Goal: Task Accomplishment & Management: Manage account settings

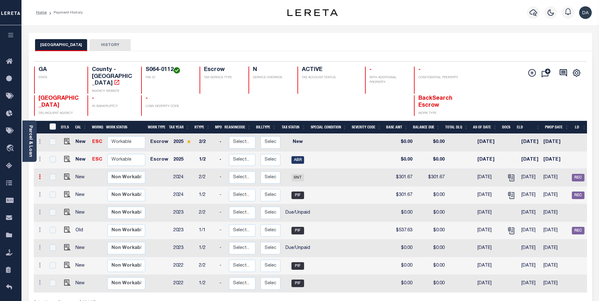
click at [40, 174] on icon at bounding box center [40, 176] width 2 height 5
click at [535, 73] on icon "" at bounding box center [532, 73] width 8 height 8
click at [534, 73] on icon "" at bounding box center [532, 73] width 8 height 8
click at [237, 44] on div "BIBB COUNTY HISTORY" at bounding box center [310, 45] width 550 height 12
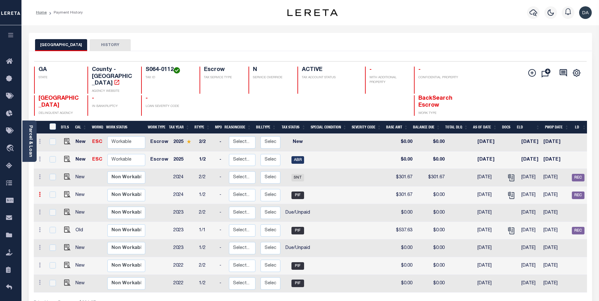
click at [38, 193] on link at bounding box center [39, 195] width 7 height 5
click at [178, 40] on div "BIBB COUNTY HISTORY" at bounding box center [310, 45] width 550 height 12
click at [531, 73] on icon "" at bounding box center [532, 73] width 8 height 8
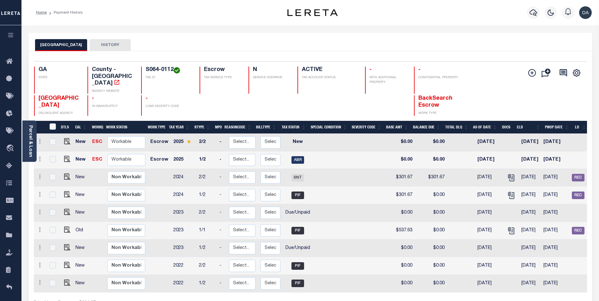
click at [150, 14] on div "Home Payment History" at bounding box center [148, 12] width 234 height 13
click at [39, 174] on icon at bounding box center [40, 176] width 2 height 5
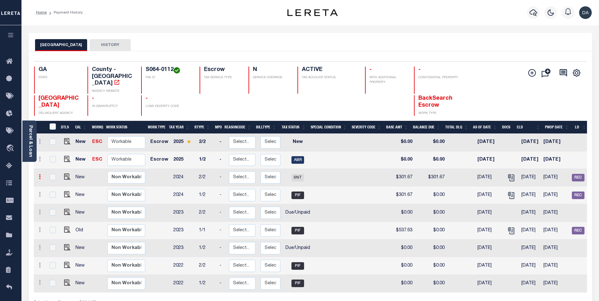
click at [39, 174] on icon at bounding box center [40, 176] width 2 height 5
click at [532, 73] on icon "" at bounding box center [532, 73] width 8 height 8
click at [38, 175] on link at bounding box center [39, 177] width 7 height 5
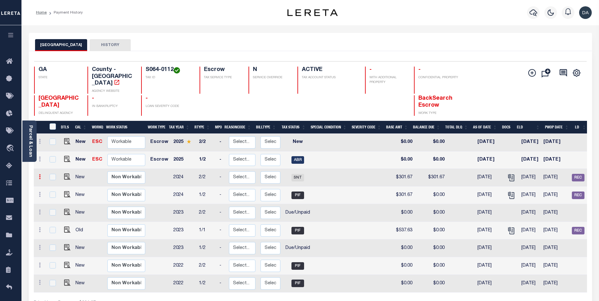
click at [38, 175] on link at bounding box center [39, 177] width 7 height 5
click at [39, 174] on icon at bounding box center [40, 176] width 2 height 5
click at [532, 75] on icon "" at bounding box center [532, 73] width 8 height 8
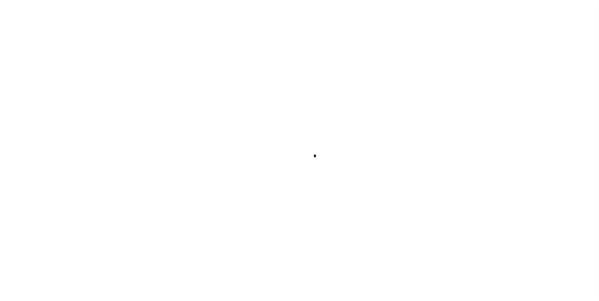
scroll to position [33, 0]
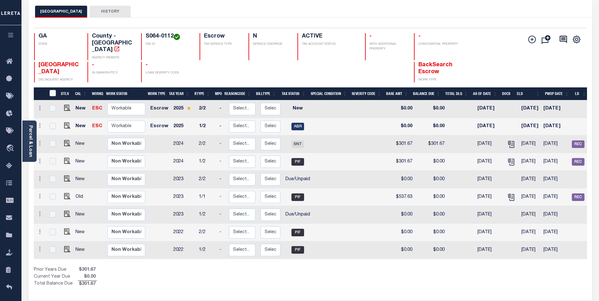
drag, startPoint x: 132, startPoint y: 271, endPoint x: 131, endPoint y: 268, distance: 3.2
click at [132, 271] on div "Prior Years Due $301.67 Current Year Due $0.00 Total Balance Due $301.67" at bounding box center [172, 277] width 276 height 21
click at [65, 175] on img "" at bounding box center [67, 178] width 6 height 6
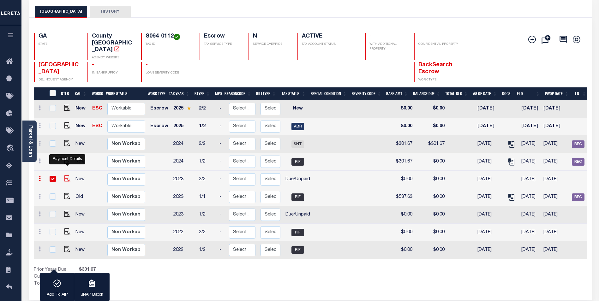
click at [65, 175] on img "" at bounding box center [67, 178] width 6 height 6
checkbox input "false"
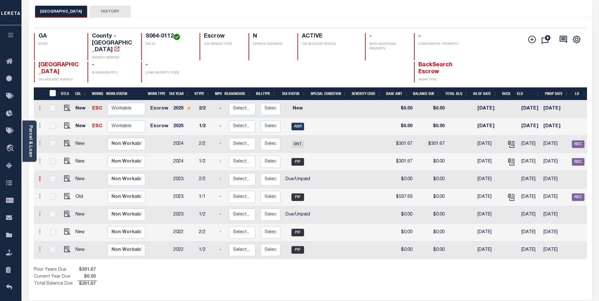
click at [38, 177] on link at bounding box center [39, 179] width 7 height 5
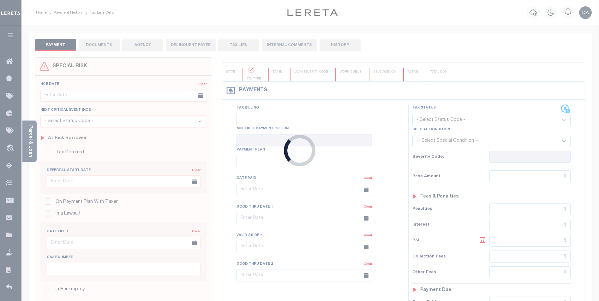
type input "[DATE]"
select select "DUE"
type input "$0"
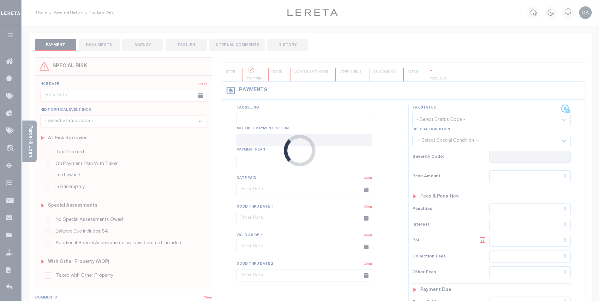
type input "[DATE]"
select select "DUE"
type input "$0"
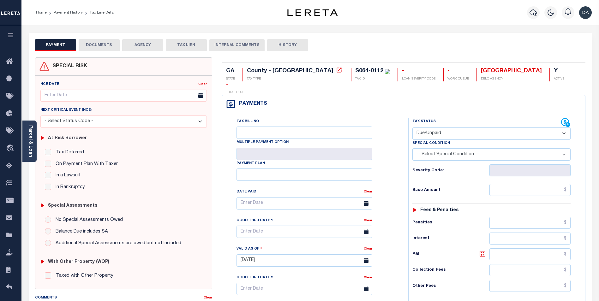
click at [99, 47] on button "DOCUMENTS" at bounding box center [99, 45] width 41 height 12
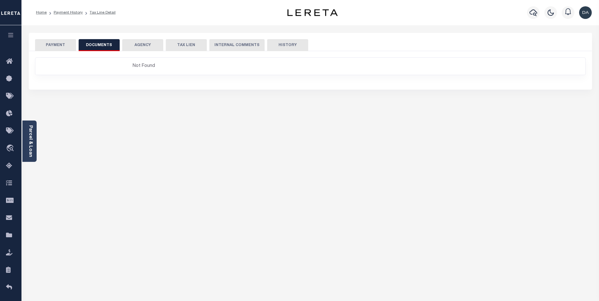
click at [60, 44] on button "PAYMENT" at bounding box center [55, 45] width 41 height 12
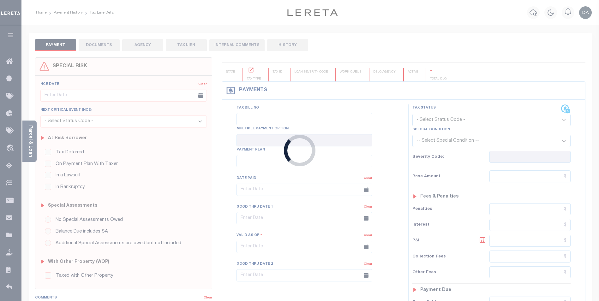
type input "[DATE]"
select select "DUE"
type input "$0"
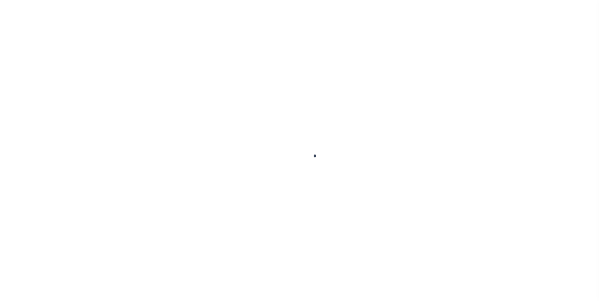
scroll to position [33, 0]
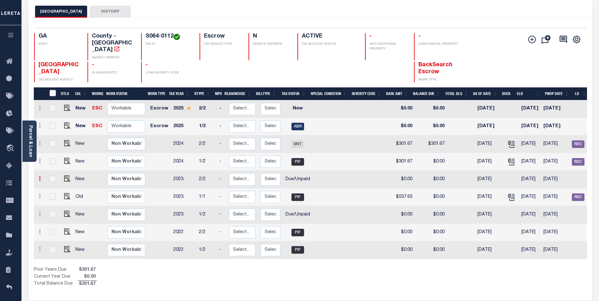
click at [39, 176] on icon at bounding box center [40, 178] width 2 height 5
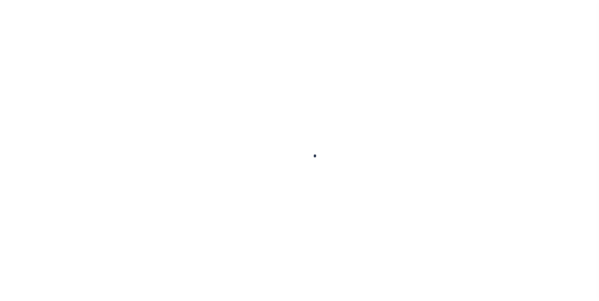
scroll to position [33, 0]
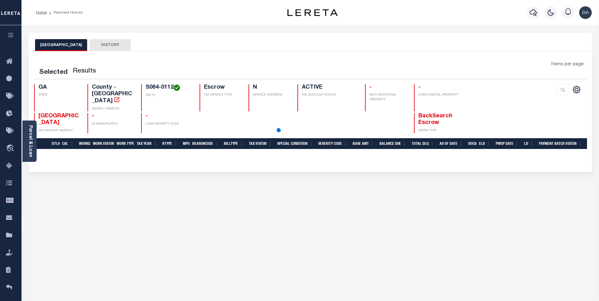
scroll to position [33, 0]
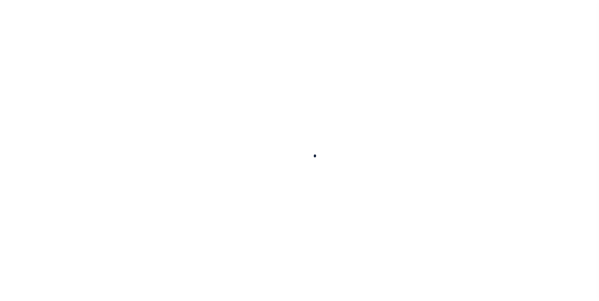
scroll to position [33, 0]
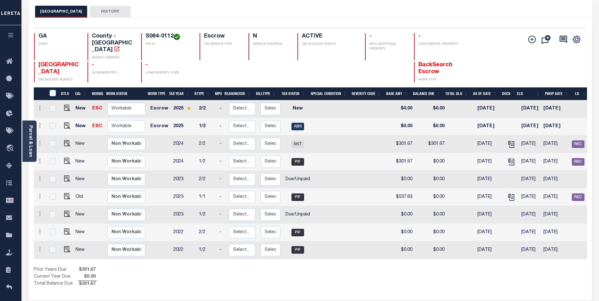
click at [292, 286] on div "Selected 9 Results 1 Items per page 25 50 100 GA STATE TAX ID N" at bounding box center [310, 159] width 563 height 283
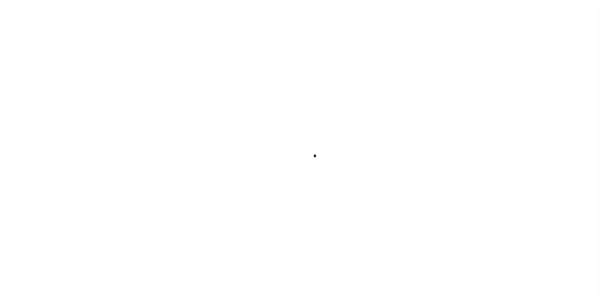
scroll to position [33, 0]
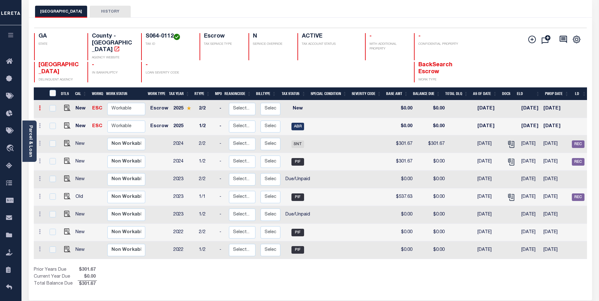
click at [40, 105] on icon at bounding box center [40, 107] width 2 height 5
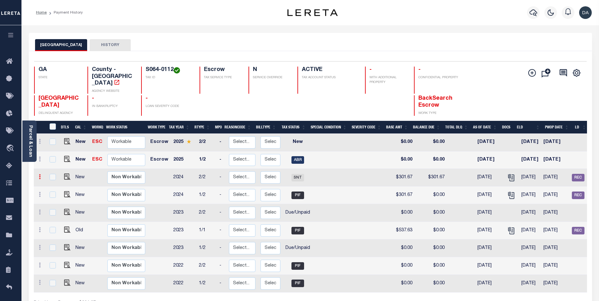
click at [39, 174] on icon at bounding box center [40, 176] width 2 height 5
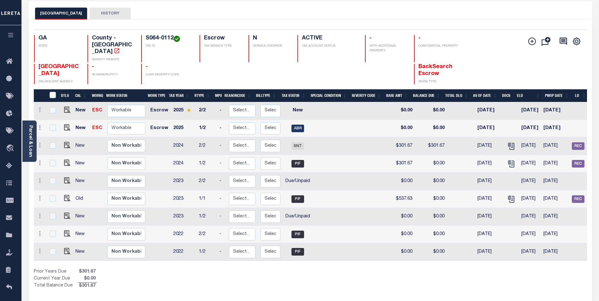
click at [225, 31] on div "Selected 9 Results 1 Items per page 25 50 100 GA STATE County - GA AGENCY WEBSI…" at bounding box center [310, 57] width 562 height 55
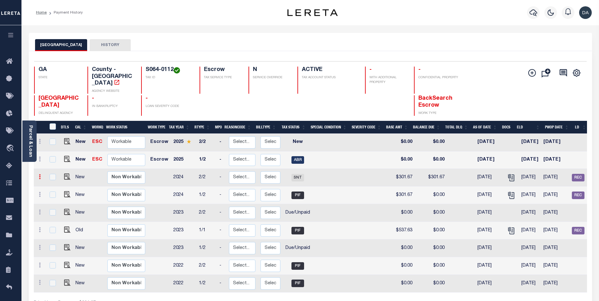
click at [38, 175] on link at bounding box center [39, 177] width 7 height 5
click at [39, 174] on icon at bounding box center [40, 176] width 2 height 5
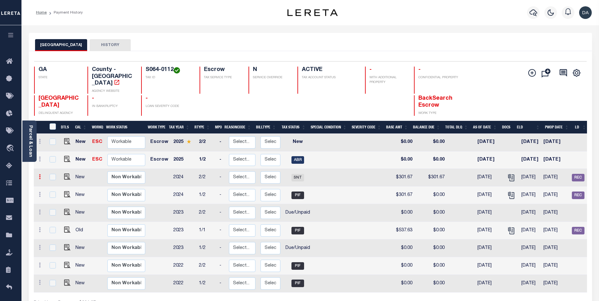
click at [40, 174] on icon at bounding box center [40, 176] width 2 height 5
click at [170, 32] on div "Parcel & Loan Loan Details 10010260 LOAN NO TKO" at bounding box center [310, 207] width 572 height 364
click at [39, 174] on icon at bounding box center [40, 176] width 2 height 5
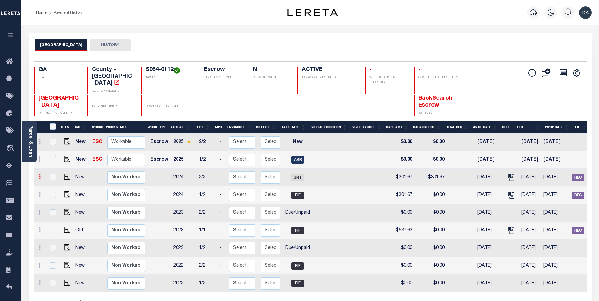
click at [38, 175] on link at bounding box center [39, 177] width 7 height 5
click at [39, 174] on icon at bounding box center [40, 176] width 2 height 5
click at [40, 174] on icon at bounding box center [40, 176] width 2 height 5
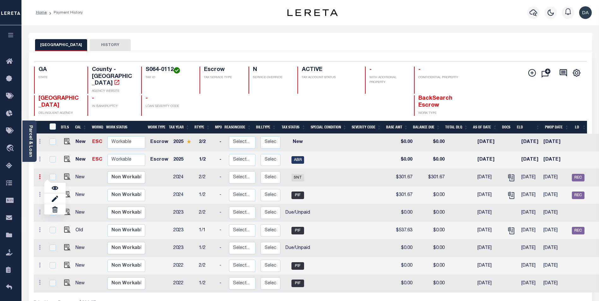
click at [40, 174] on icon at bounding box center [40, 176] width 2 height 5
click at [40, 192] on icon at bounding box center [40, 194] width 2 height 5
click at [39, 174] on icon at bounding box center [40, 176] width 2 height 5
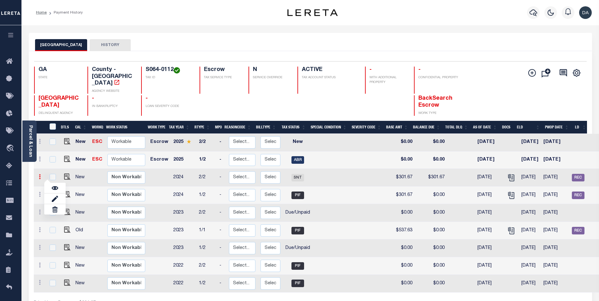
click at [39, 174] on icon at bounding box center [40, 176] width 2 height 5
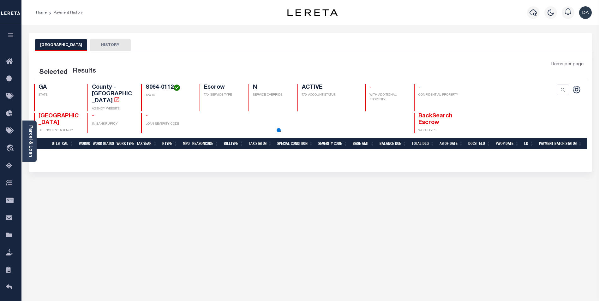
click at [191, 10] on div "Home Payment History" at bounding box center [148, 12] width 234 height 13
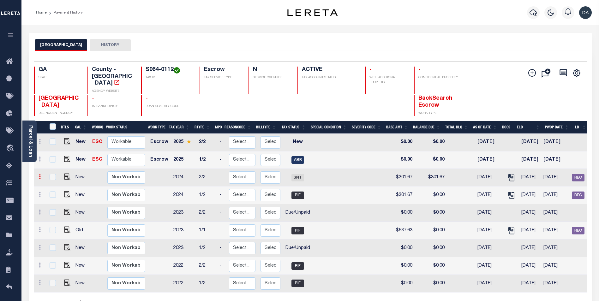
click at [39, 174] on icon at bounding box center [40, 176] width 2 height 5
click at [38, 175] on link at bounding box center [39, 177] width 7 height 5
click at [252, 25] on div "Home Payment History Profile" at bounding box center [309, 12] width 577 height 25
click at [190, 24] on div "Home Payment History Profile" at bounding box center [309, 12] width 577 height 25
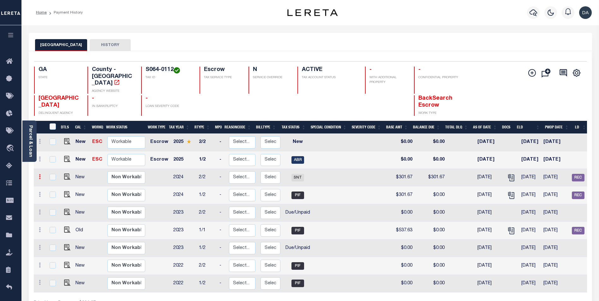
click at [39, 175] on link at bounding box center [39, 177] width 7 height 5
click at [40, 174] on icon at bounding box center [40, 176] width 2 height 5
click at [281, 47] on div "BIBB COUNTY HISTORY" at bounding box center [310, 45] width 550 height 12
click at [38, 175] on link at bounding box center [39, 177] width 7 height 5
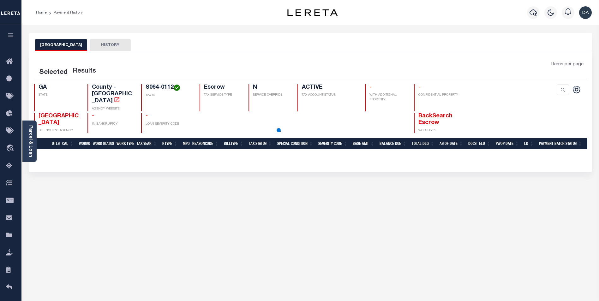
click at [31, 23] on div "Home Payment History Profile" at bounding box center [309, 12] width 577 height 25
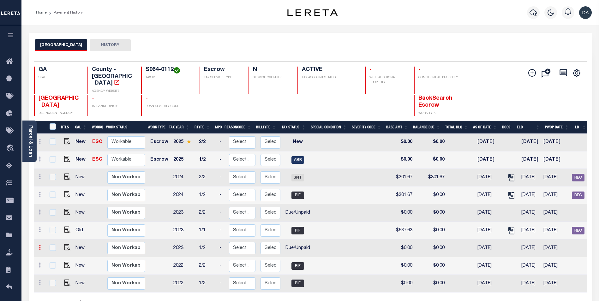
click at [39, 245] on icon at bounding box center [40, 247] width 2 height 5
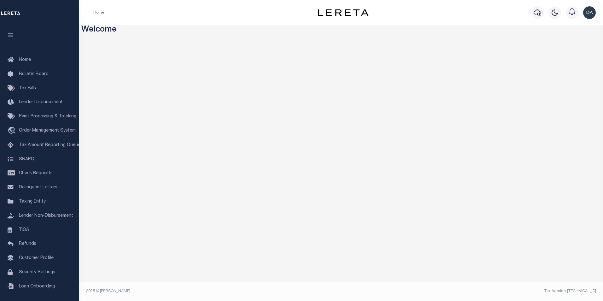
click at [160, 30] on h3 "Welcome" at bounding box center [341, 30] width 520 height 10
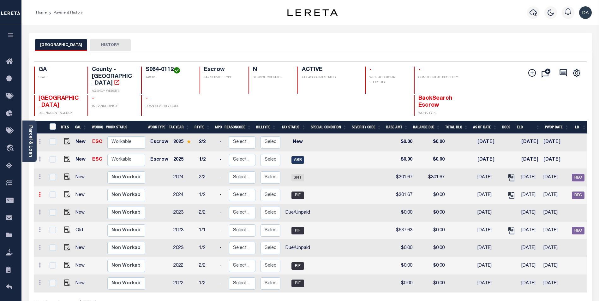
click at [39, 192] on icon at bounding box center [40, 194] width 2 height 5
click at [345, 37] on div "BIBB COUNTY HISTORY" at bounding box center [310, 42] width 563 height 18
click at [38, 175] on link at bounding box center [39, 177] width 7 height 5
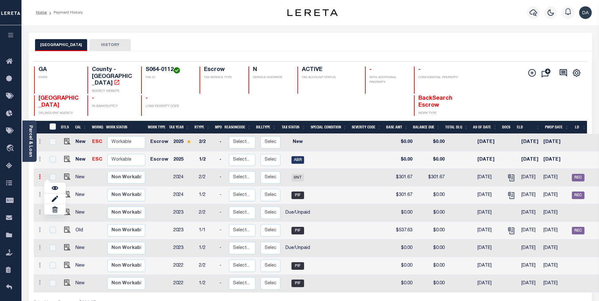
click at [38, 175] on link at bounding box center [39, 177] width 7 height 5
click at [39, 174] on icon at bounding box center [40, 176] width 2 height 5
click at [42, 175] on link at bounding box center [39, 177] width 7 height 5
click at [333, 46] on div "BIBB COUNTY HISTORY" at bounding box center [310, 45] width 550 height 12
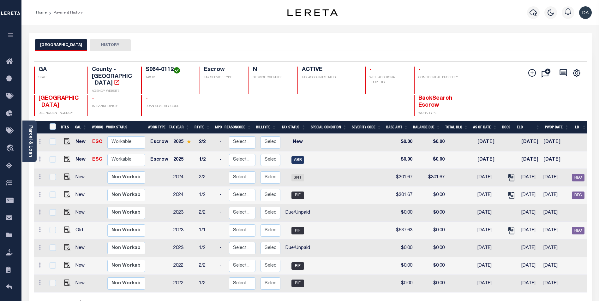
scroll to position [32, 0]
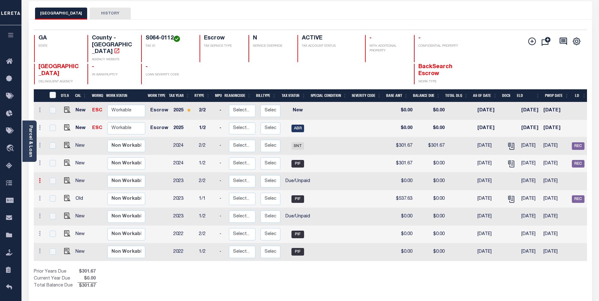
click at [40, 178] on icon at bounding box center [40, 180] width 2 height 5
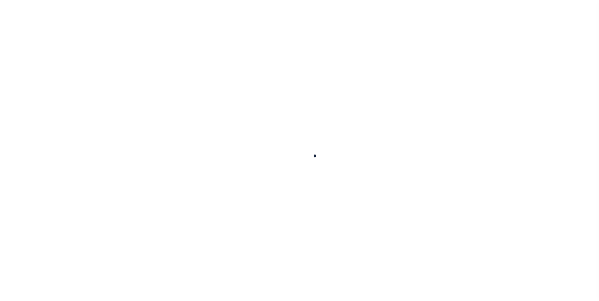
scroll to position [32, 0]
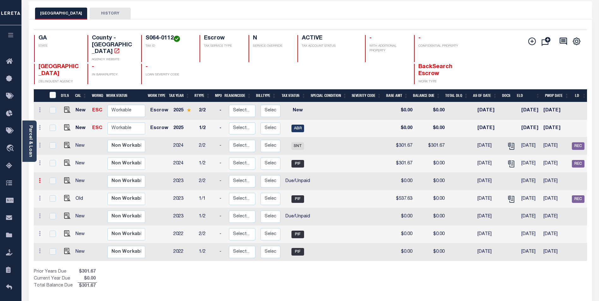
click at [39, 178] on icon at bounding box center [40, 180] width 2 height 5
click at [55, 189] on img at bounding box center [55, 192] width 6 height 6
checkbox input "true"
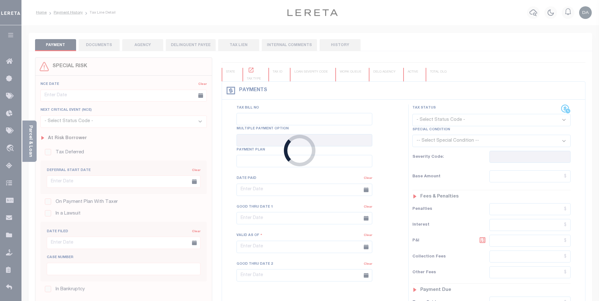
type input "[DATE]"
select select "DUE"
type input "$0"
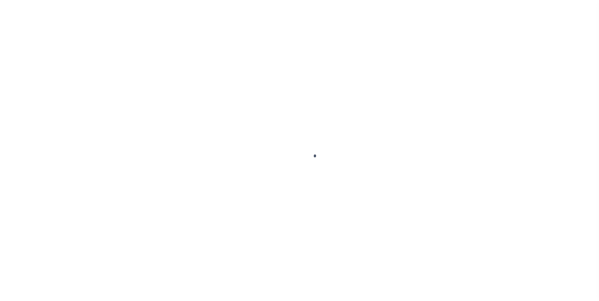
scroll to position [32, 0]
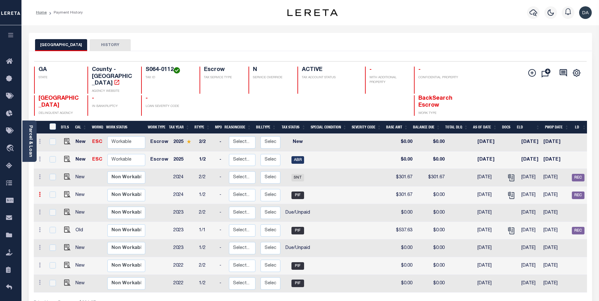
click at [39, 192] on icon at bounding box center [40, 194] width 2 height 5
click at [56, 213] on img at bounding box center [55, 216] width 6 height 7
type input "$301.67"
type input "$0.00"
type input "4155354267"
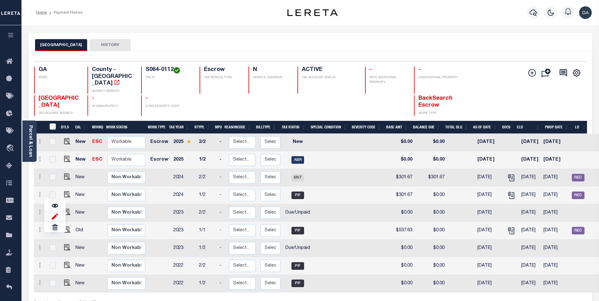
type input "10/03/2025"
select select "PIF"
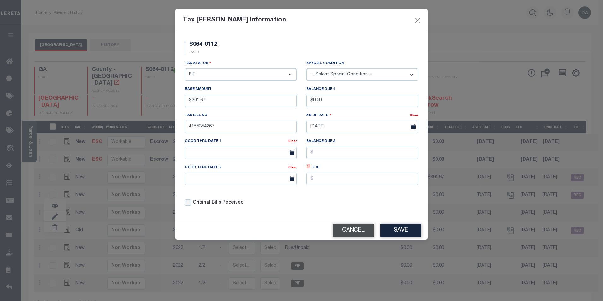
click at [354, 234] on button "Cancel" at bounding box center [353, 231] width 41 height 14
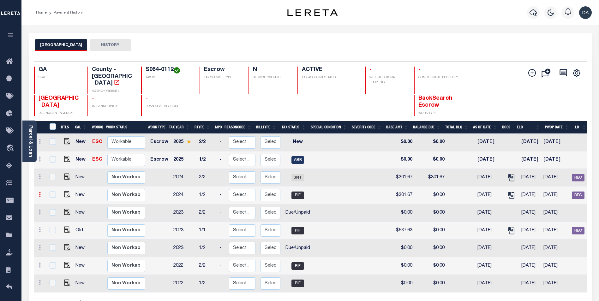
click at [41, 193] on link at bounding box center [39, 195] width 7 height 5
click at [57, 224] on img at bounding box center [55, 227] width 6 height 6
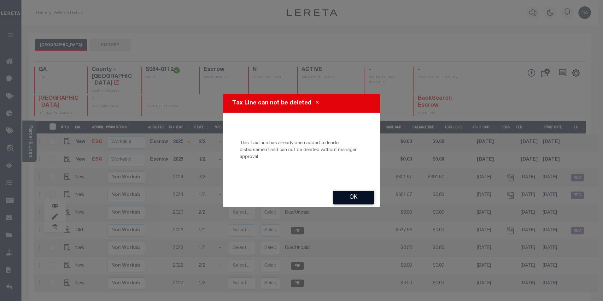
click at [347, 196] on button "Ok" at bounding box center [353, 198] width 41 height 14
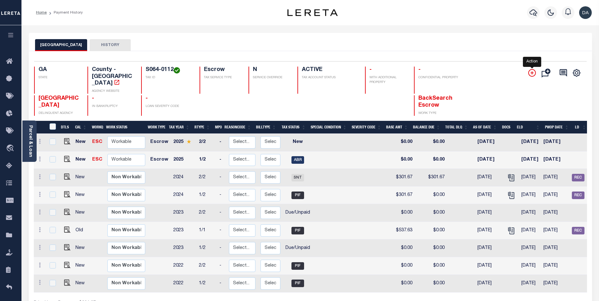
click at [533, 73] on icon "" at bounding box center [531, 72] width 3 height 3
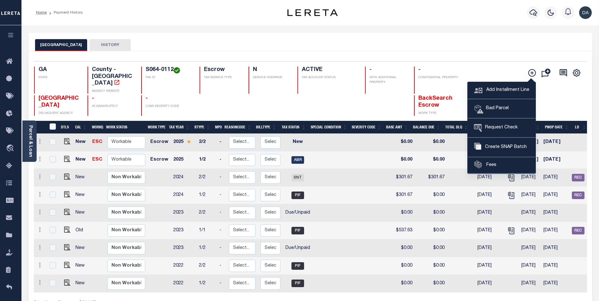
click at [461, 41] on div "BIBB COUNTY HISTORY" at bounding box center [310, 45] width 550 height 12
